Goal: Transaction & Acquisition: Purchase product/service

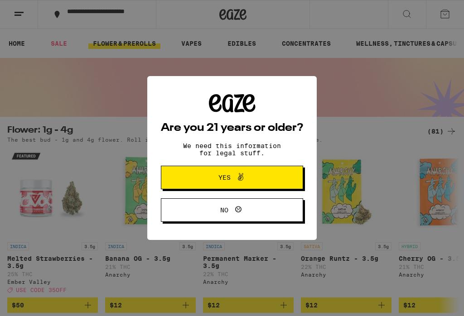
click at [190, 182] on button "Yes" at bounding box center [232, 178] width 142 height 24
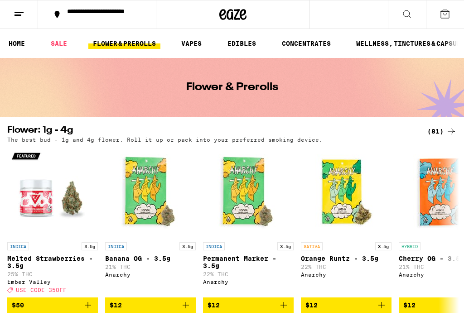
click at [442, 128] on div "(81)" at bounding box center [441, 131] width 29 height 11
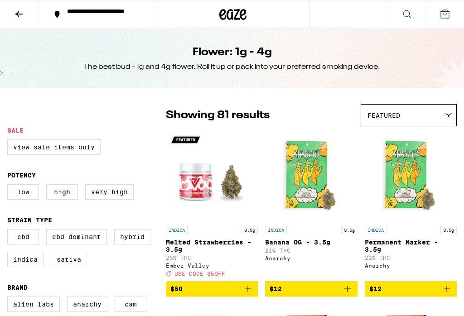
click at [28, 267] on label "Indica" at bounding box center [25, 259] width 36 height 15
click at [10, 231] on input "Indica" at bounding box center [9, 231] width 0 height 0
checkbox input "true"
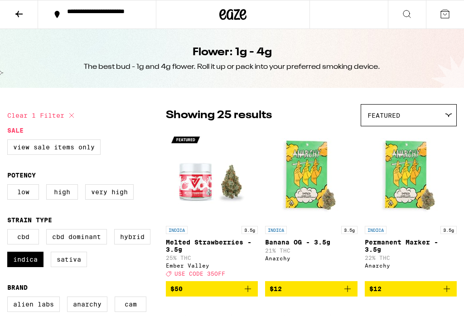
click at [129, 242] on label "Hybrid" at bounding box center [132, 236] width 36 height 15
click at [10, 231] on input "Hybrid" at bounding box center [9, 231] width 0 height 0
checkbox input "true"
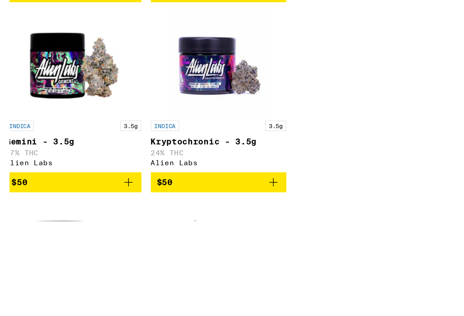
scroll to position [1735, 0]
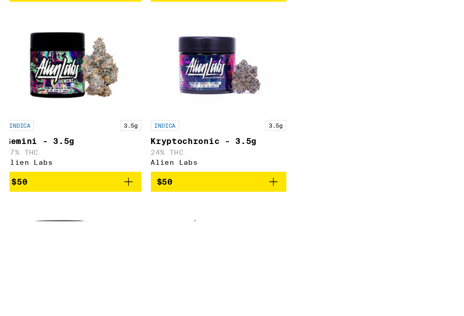
click at [308, 39] on p "Emerald Blueberry - 3.5g" at bounding box center [283, 35] width 104 height 7
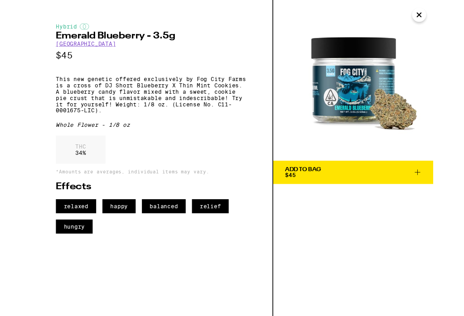
scroll to position [1288, 0]
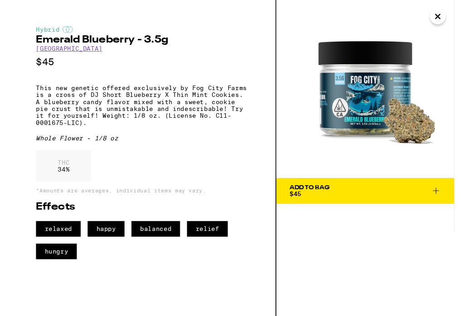
click at [440, 23] on img at bounding box center [371, 93] width 186 height 186
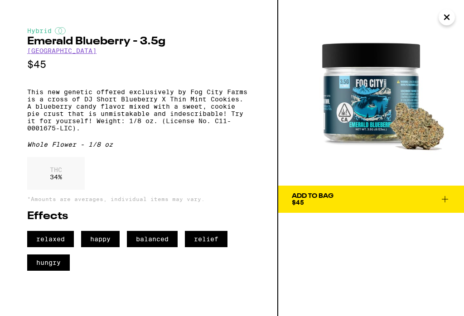
scroll to position [1183, 0]
click at [447, 21] on icon "Close" at bounding box center [446, 17] width 11 height 14
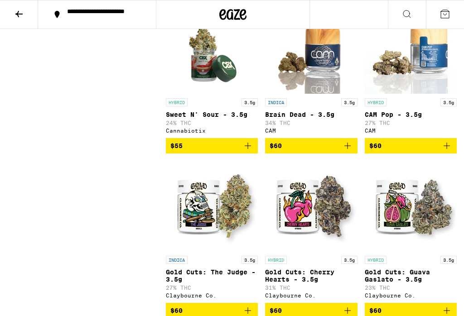
scroll to position [2734, 0]
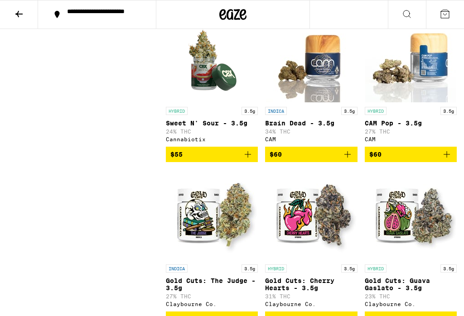
click at [26, 10] on button at bounding box center [19, 14] width 38 height 29
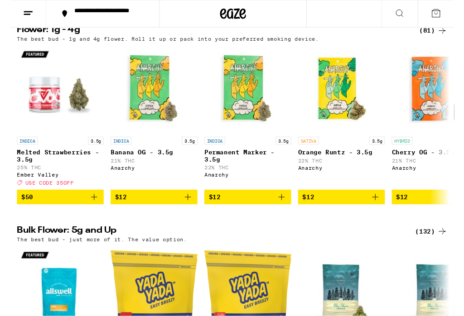
scroll to position [100, 0]
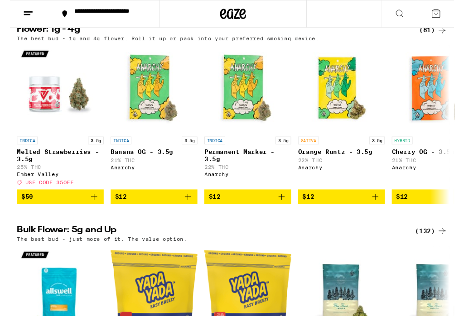
click at [436, 245] on div "(132)" at bounding box center [440, 241] width 34 height 11
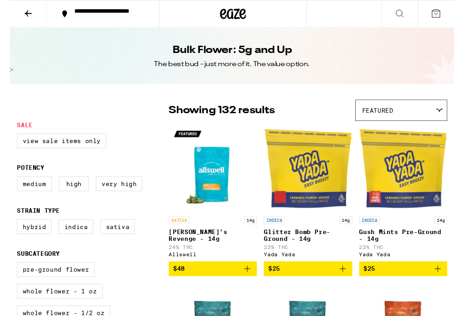
click at [21, 245] on label "Hybrid" at bounding box center [25, 236] width 36 height 15
click at [10, 231] on input "Hybrid" at bounding box center [9, 231] width 0 height 0
checkbox input "true"
click at [69, 245] on label "Indica" at bounding box center [69, 236] width 36 height 15
click at [10, 231] on input "Indica" at bounding box center [9, 231] width 0 height 0
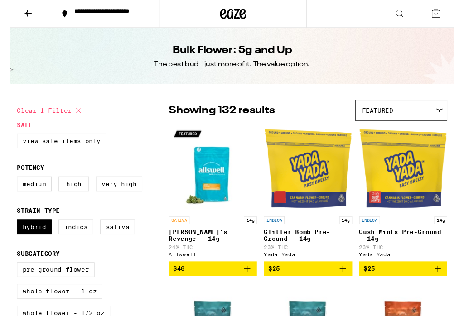
checkbox input "true"
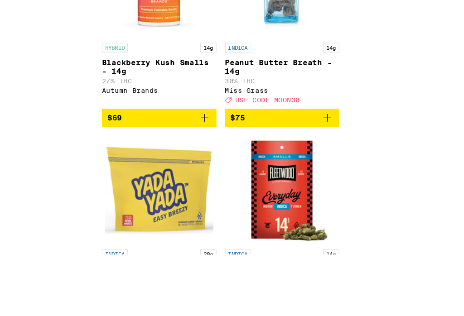
scroll to position [4584, 0]
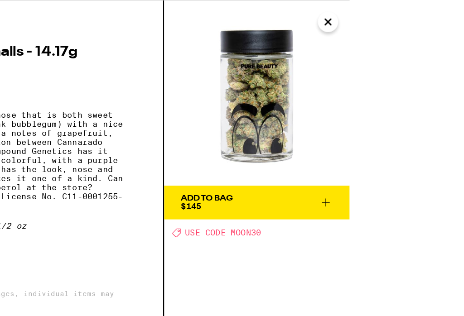
scroll to position [4511, 0]
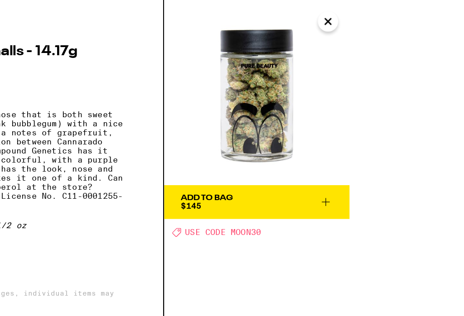
click at [353, 19] on button "Close" at bounding box center [355, 17] width 16 height 16
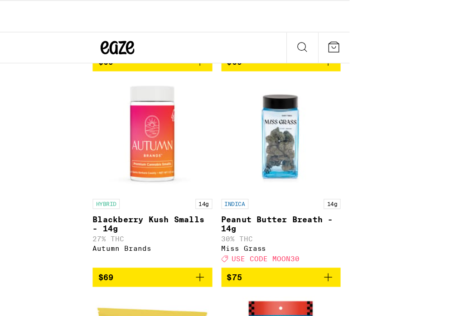
scroll to position [4511, 0]
